Goal: Information Seeking & Learning: Compare options

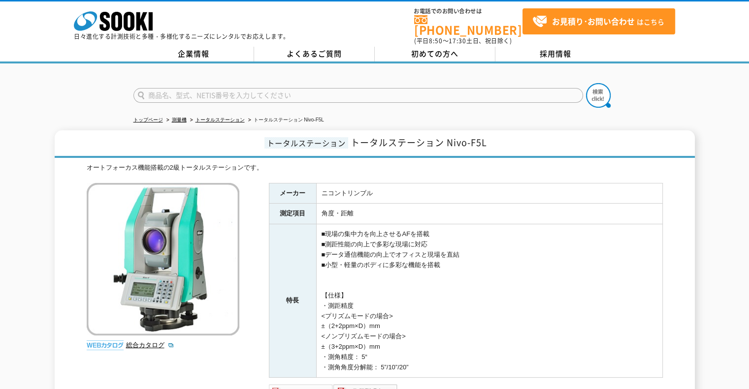
click at [319, 384] on img at bounding box center [301, 392] width 64 height 16
click at [236, 117] on link "トータルステーション" at bounding box center [219, 119] width 49 height 5
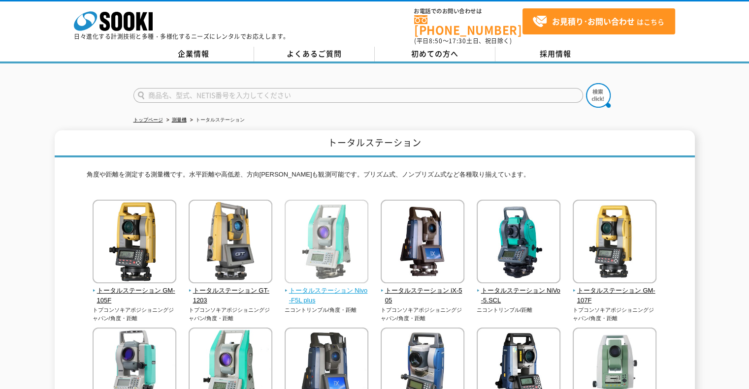
click at [343, 286] on span "トータルステーション Nivo-F5L plus" at bounding box center [327, 296] width 84 height 21
